Goal: Contribute content

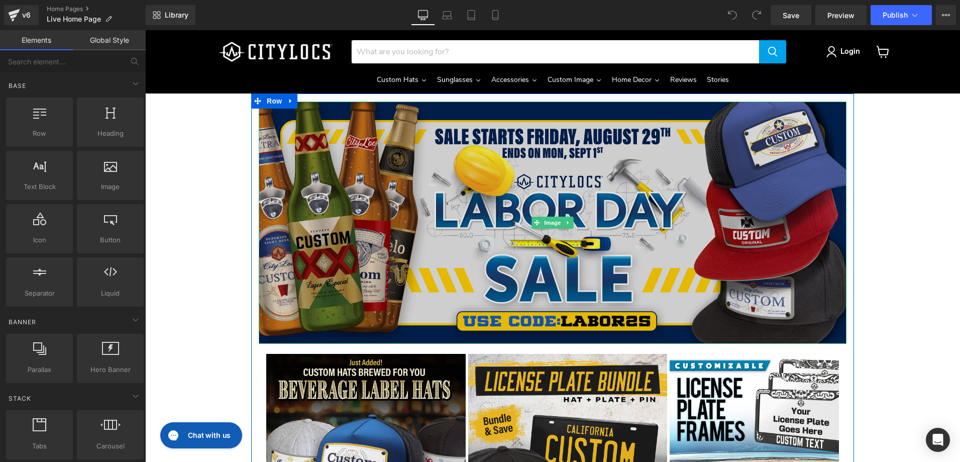
click at [337, 198] on img "Main content" at bounding box center [553, 222] width 588 height 242
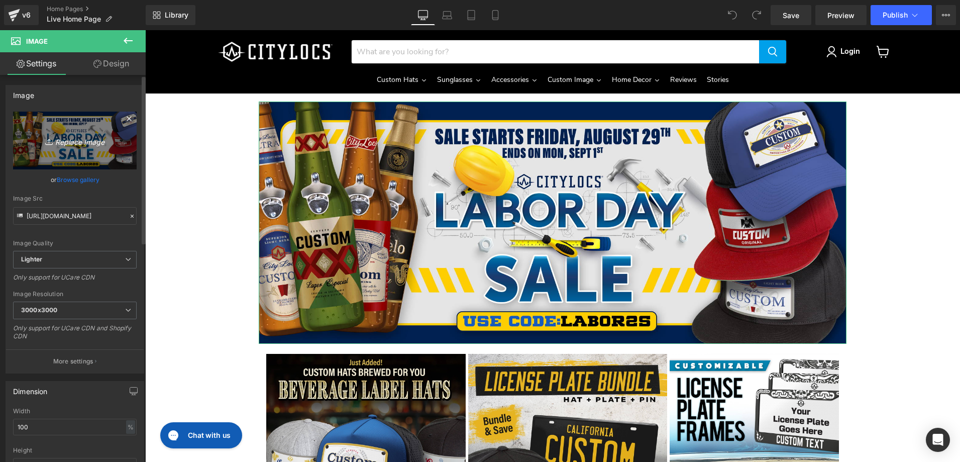
click at [76, 142] on icon "Replace Image" at bounding box center [75, 140] width 80 height 13
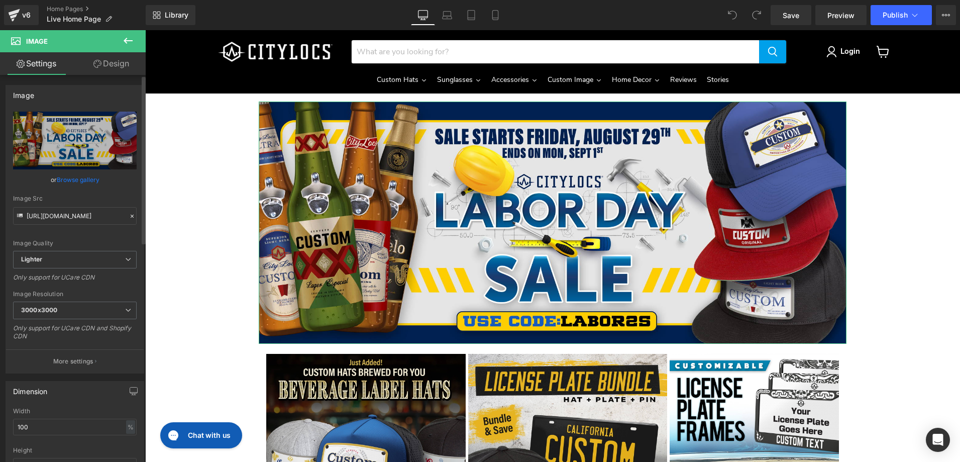
click at [70, 180] on link "Browse gallery" at bounding box center [78, 180] width 43 height 18
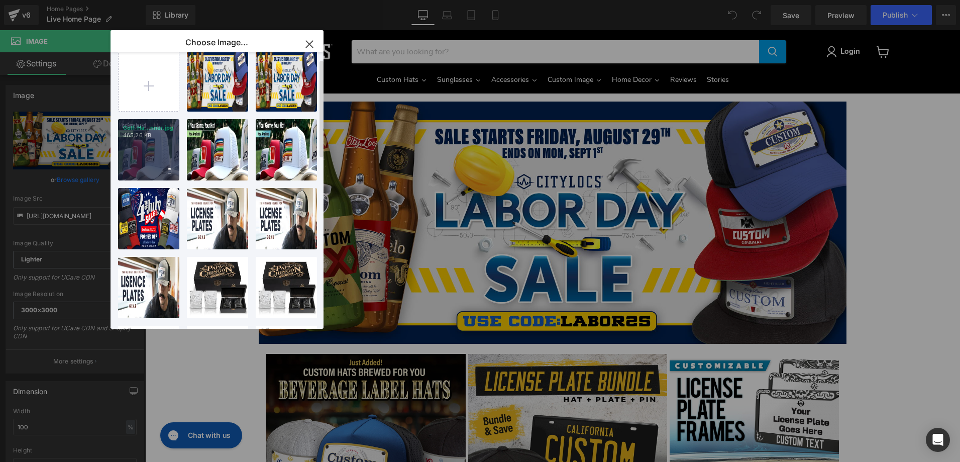
scroll to position [20, 0]
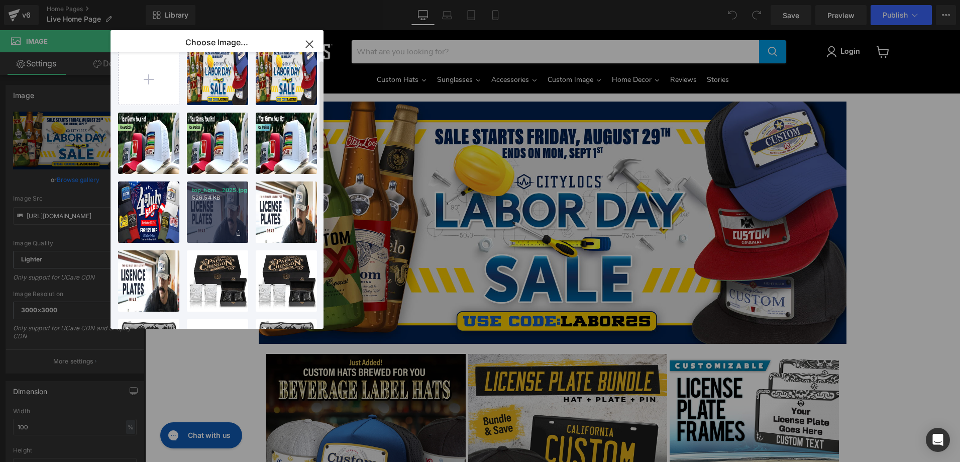
click at [212, 211] on div "top_hom...2025.jpg 526.54 KB" at bounding box center [217, 211] width 61 height 61
type input "[URL][DOMAIN_NAME]"
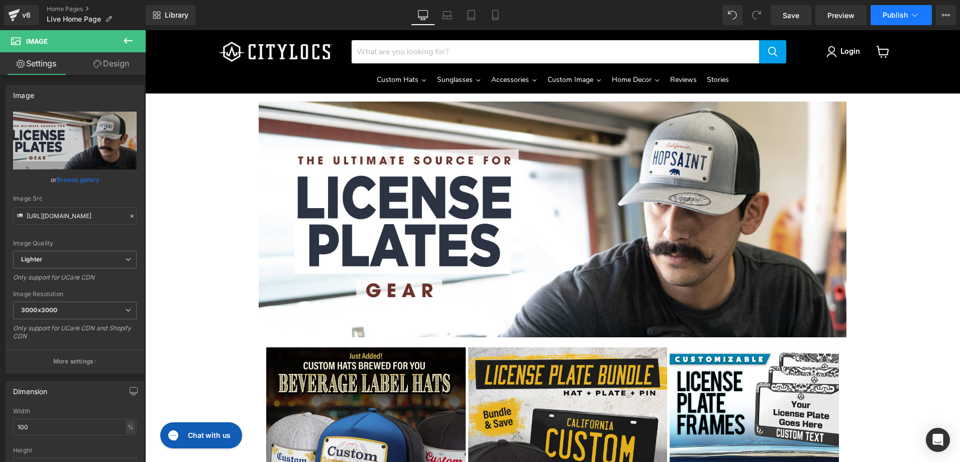
click at [887, 16] on span "Publish" at bounding box center [894, 15] width 25 height 8
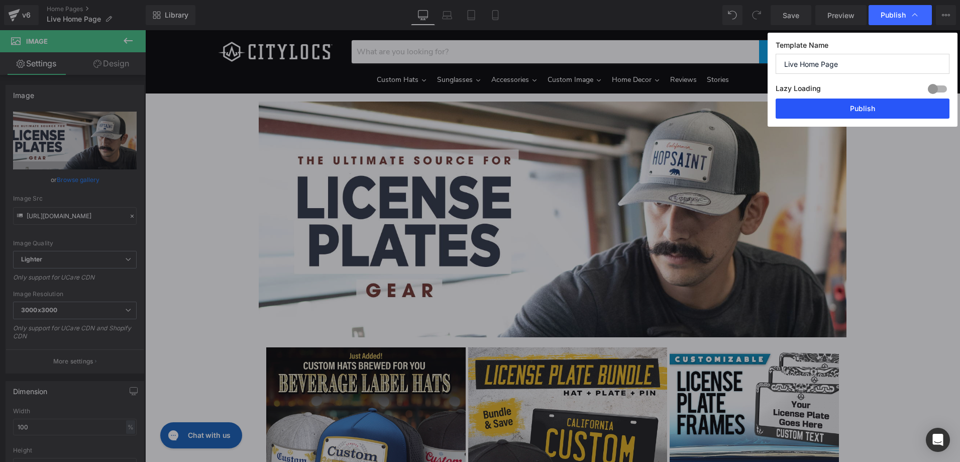
click at [856, 110] on button "Publish" at bounding box center [862, 108] width 174 height 20
